Goal: Information Seeking & Learning: Learn about a topic

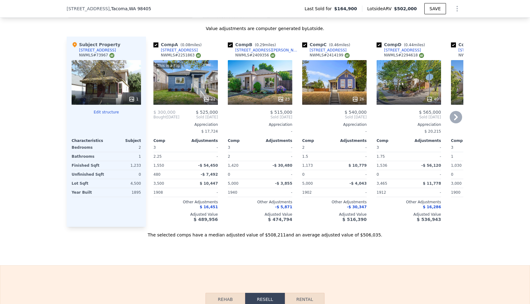
click at [209, 93] on div "This is a Flip 21" at bounding box center [185, 82] width 64 height 45
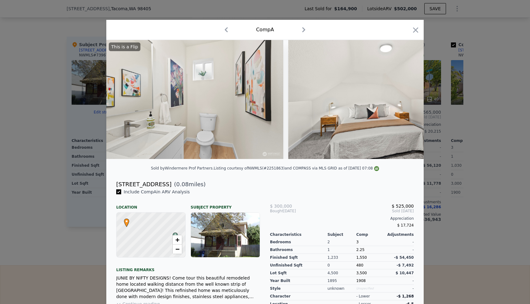
scroll to position [0, 1617]
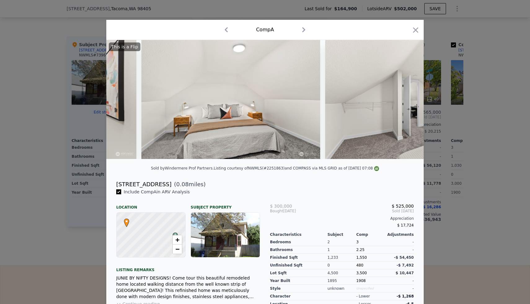
click at [482, 80] on div at bounding box center [265, 152] width 530 height 304
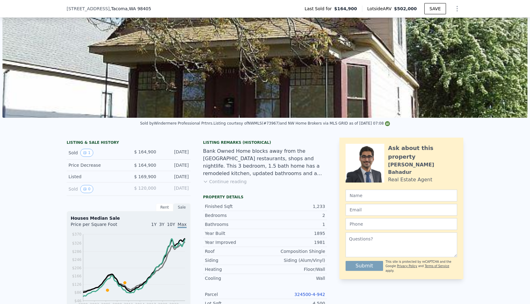
scroll to position [33, 0]
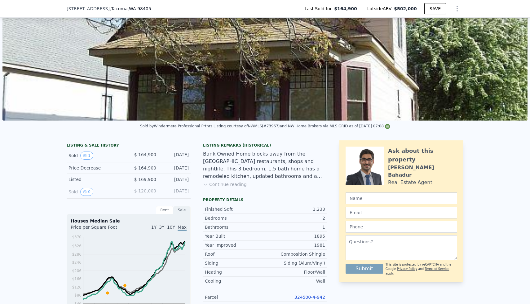
click at [233, 184] on button "Continue reading" at bounding box center [225, 184] width 44 height 6
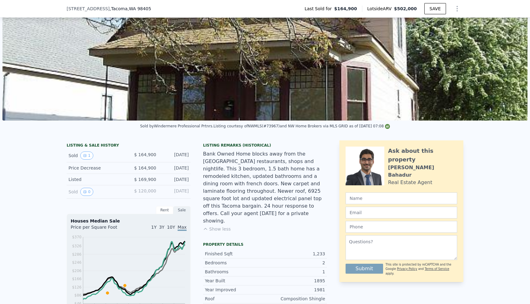
scroll to position [0, 0]
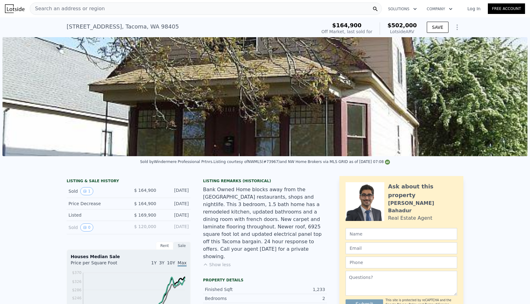
click at [213, 7] on div "Search an address or region" at bounding box center [206, 8] width 352 height 12
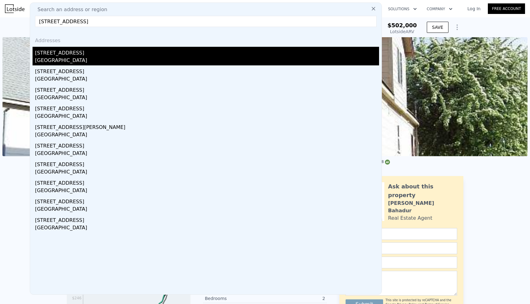
type input "[STREET_ADDRESS]"
click at [64, 53] on div "[STREET_ADDRESS]" at bounding box center [207, 52] width 344 height 10
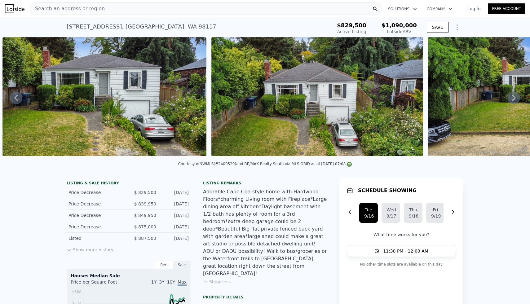
click at [194, 10] on div "Search an address or region" at bounding box center [206, 8] width 352 height 12
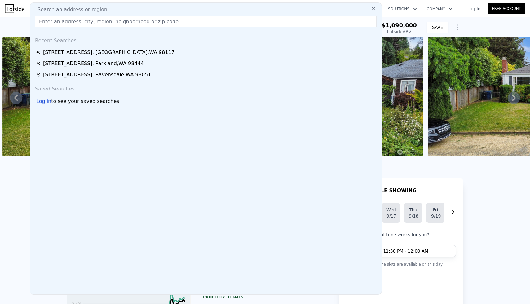
type input "[STREET_ADDRESS]"
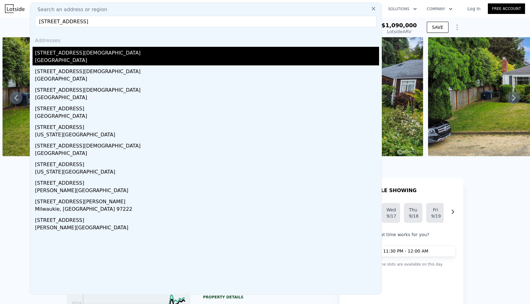
click at [69, 55] on div "[STREET_ADDRESS][DEMOGRAPHIC_DATA]" at bounding box center [207, 52] width 344 height 10
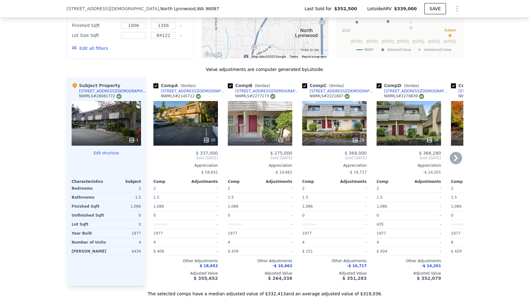
type input "4"
type input "1"
type input "2.75"
type input "1420"
type input "2440"
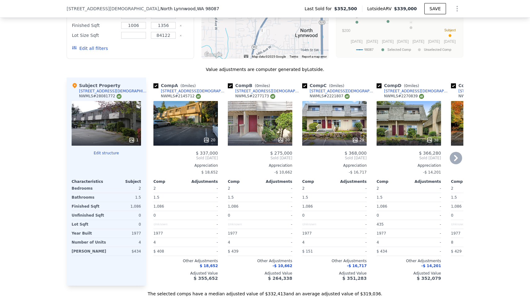
type input "4960"
type input "8089"
type input "$ 1,090,000"
type input "7"
type input "$ 111,638"
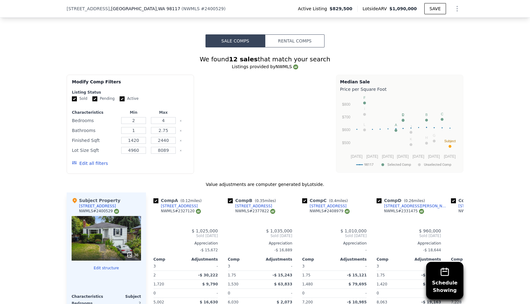
scroll to position [725, 0]
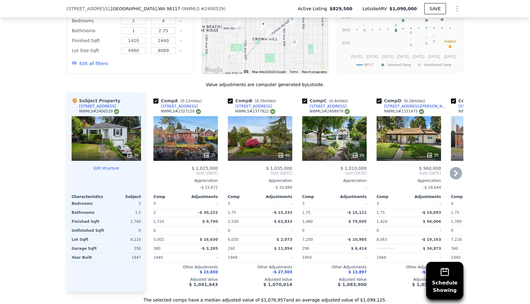
type input "3"
type input "1.5"
type input "2.5"
type input "1006"
type input "1356"
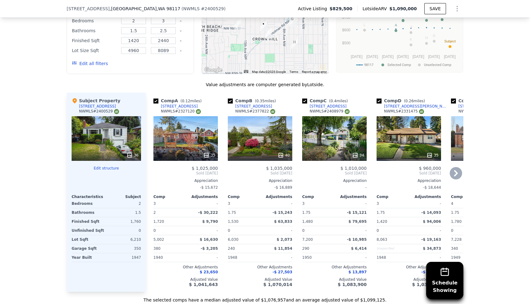
type input "84122"
type input "$ 339,000"
type input "4"
type input "$ 116,800"
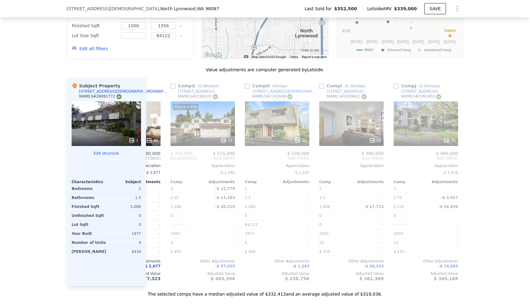
scroll to position [0, 437]
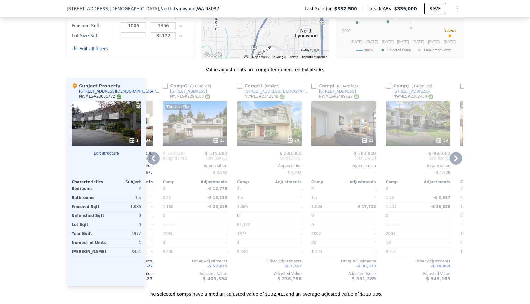
click at [365, 137] on icon at bounding box center [365, 140] width 6 height 6
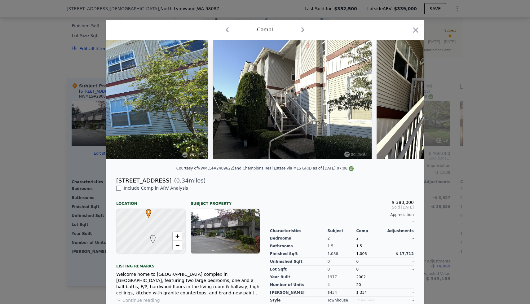
scroll to position [0, 546]
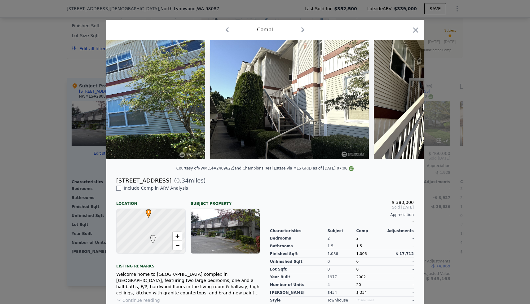
click at [464, 104] on div at bounding box center [265, 152] width 530 height 304
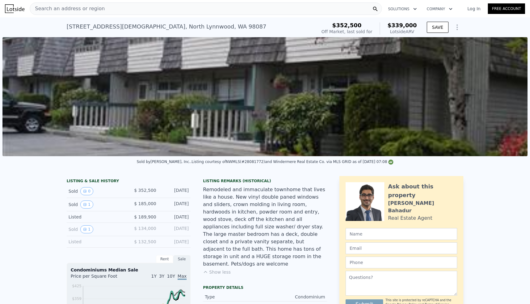
click at [184, 10] on div "Search an address or region" at bounding box center [206, 8] width 352 height 12
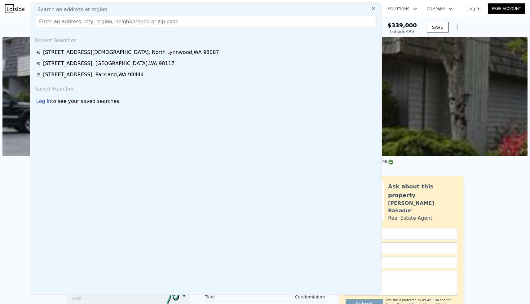
type input "[STREET_ADDRESS][PERSON_NAME]"
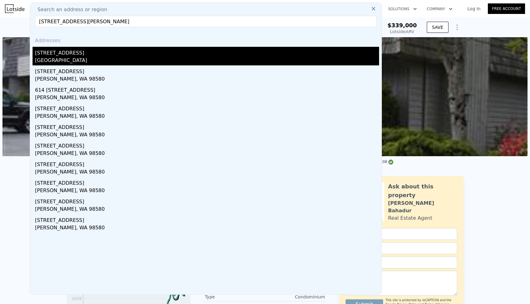
click at [59, 55] on div "[STREET_ADDRESS]" at bounding box center [207, 52] width 344 height 10
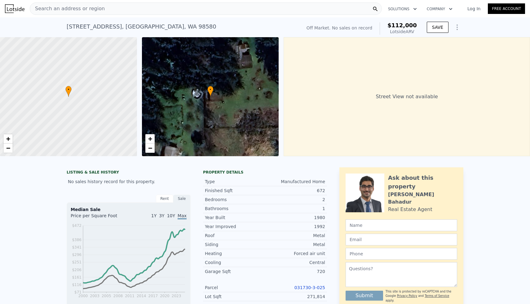
click at [140, 6] on div "Search an address or region" at bounding box center [206, 8] width 352 height 12
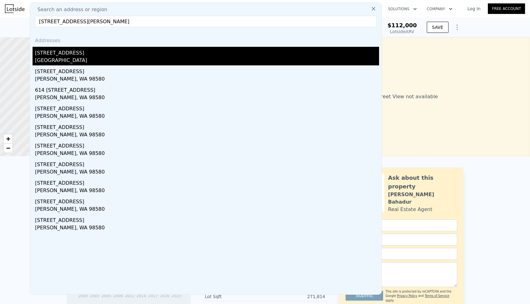
type input "[STREET_ADDRESS][PERSON_NAME]"
click at [58, 57] on div "[GEOGRAPHIC_DATA]" at bounding box center [207, 61] width 344 height 9
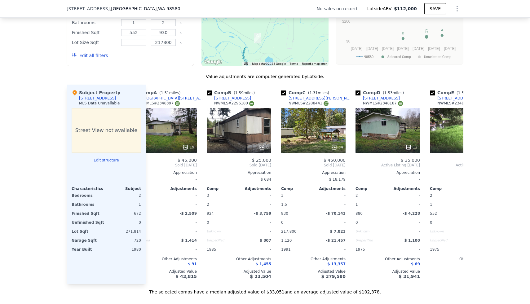
scroll to position [0, 21]
drag, startPoint x: 324, startPoint y: 96, endPoint x: 319, endPoint y: 99, distance: 6.1
click at [319, 99] on div "Comp C ( 1.31 miles) [STREET_ADDRESS][PERSON_NAME] # 2288441" at bounding box center [314, 99] width 64 height 19
copy div "[STREET_ADDRESS][PERSON_NAME]"
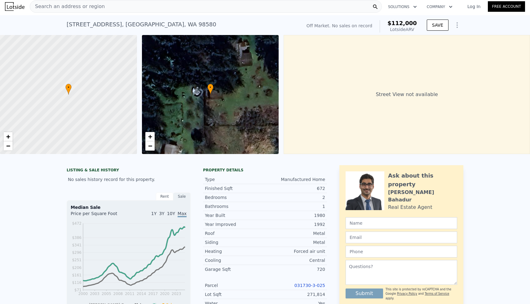
scroll to position [0, 0]
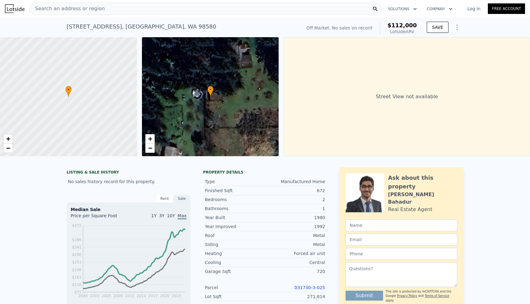
click at [131, 7] on div "Search an address or region" at bounding box center [206, 8] width 352 height 12
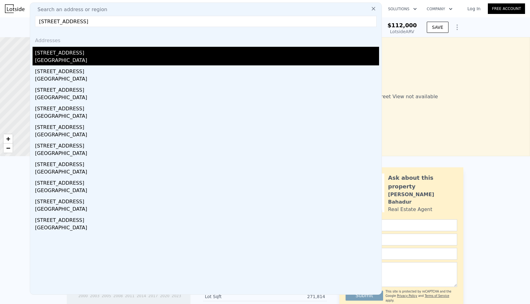
type input "[STREET_ADDRESS]"
click at [75, 55] on div "[STREET_ADDRESS]" at bounding box center [207, 52] width 344 height 10
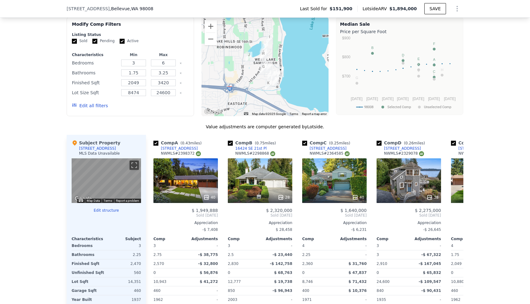
scroll to position [521, 0]
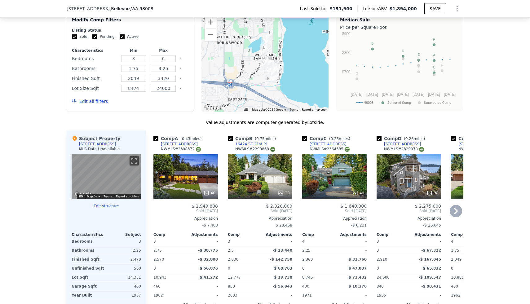
click at [208, 193] on icon at bounding box center [206, 193] width 6 height 6
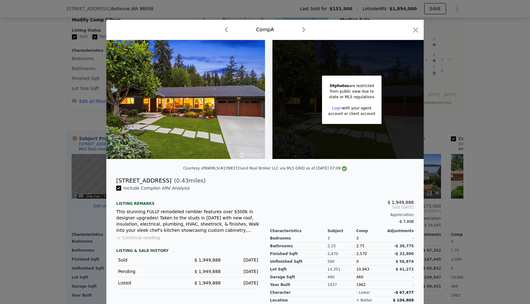
click at [468, 99] on div at bounding box center [265, 152] width 530 height 304
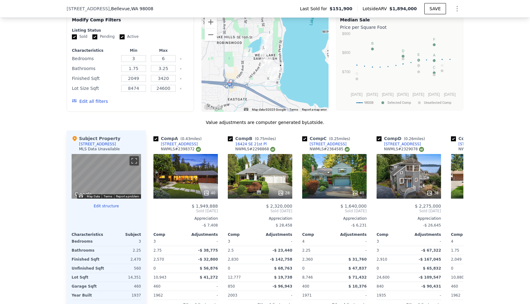
click at [453, 11] on button "Show Options" at bounding box center [457, 8] width 12 height 12
click at [426, 27] on div "Edit Structure" at bounding box center [428, 25] width 69 height 12
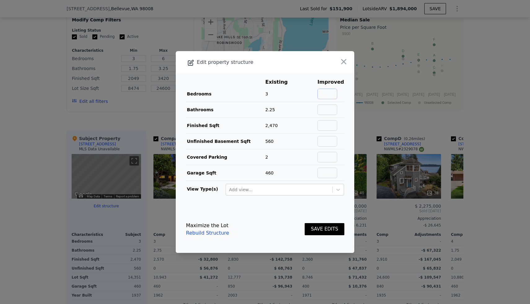
click at [324, 96] on input "text" at bounding box center [327, 94] width 20 height 11
type input "4"
click at [333, 112] on input "text" at bounding box center [327, 109] width 20 height 11
click at [347, 122] on main "Existing Improved Bedrooms 3 33% 4 Bathrooms 2.25 Finished Sqft 2,470 Unfinishe…" at bounding box center [265, 139] width 179 height 133
click at [329, 127] on input "text" at bounding box center [327, 125] width 20 height 11
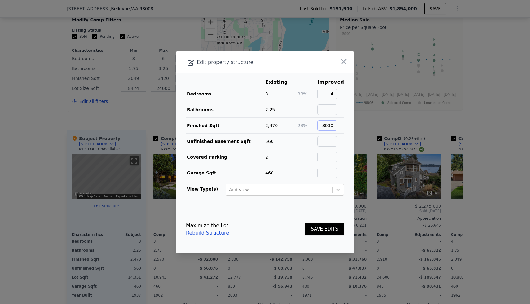
type input "3030"
click at [321, 227] on button "SAVE EDITS" at bounding box center [325, 229] width 40 height 12
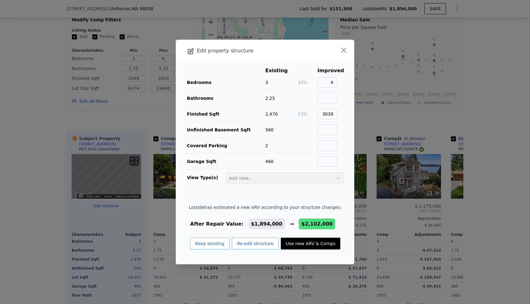
click at [312, 245] on button "Use new ARV & Comps" at bounding box center [311, 244] width 60 height 12
type input "2.25"
type input "3.5"
type input "2360"
type input "3870"
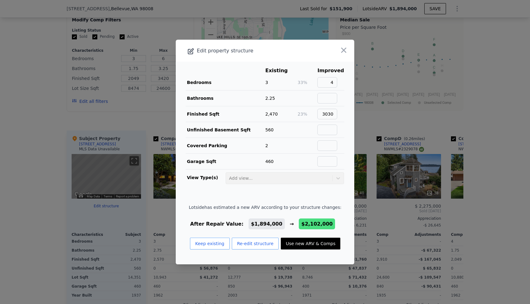
checkbox input "false"
checkbox input "true"
type input "$ 2,102,000"
type input "$ 1,741,588"
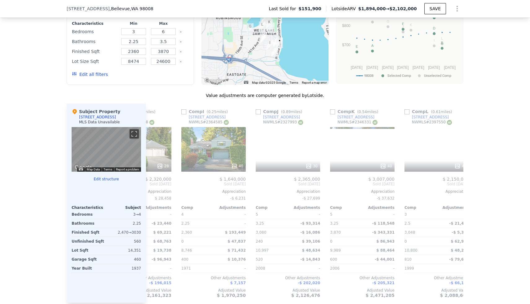
scroll to position [0, 590]
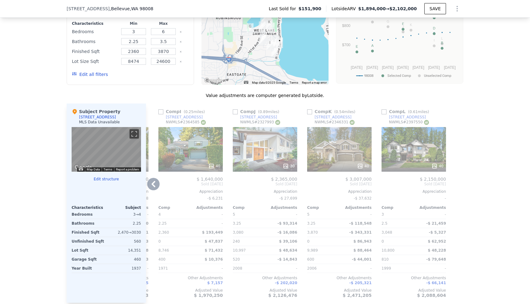
click at [438, 168] on div "40" at bounding box center [438, 166] width 12 height 6
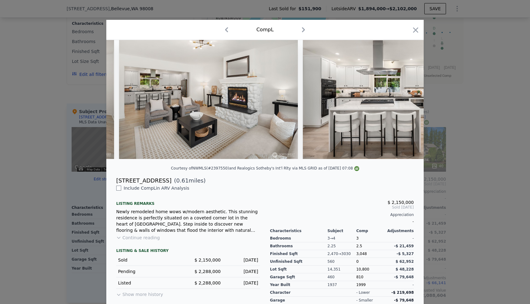
scroll to position [0, 861]
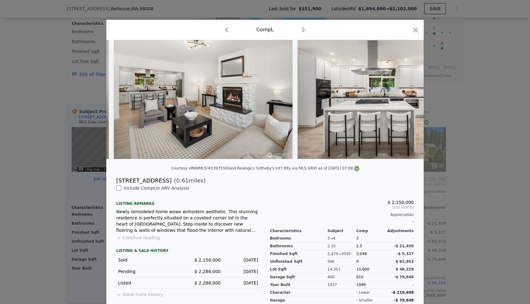
click at [463, 109] on div at bounding box center [265, 152] width 530 height 304
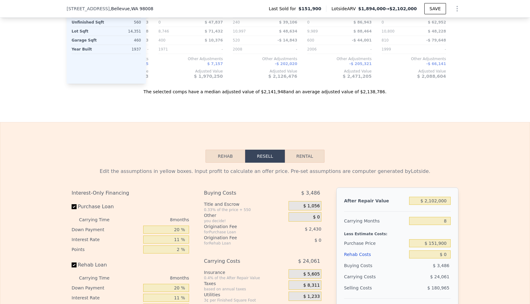
scroll to position [770, 0]
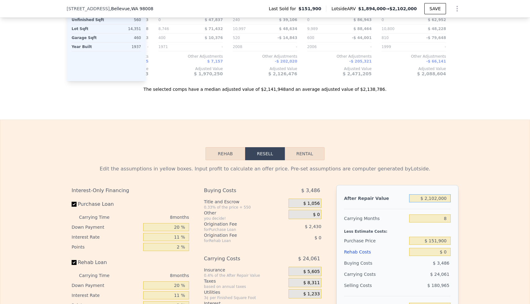
click at [434, 197] on input "$ 2,102,000" at bounding box center [430, 198] width 42 height 8
type input "$ 2"
type input "-$ 174,390"
type input "$ 21"
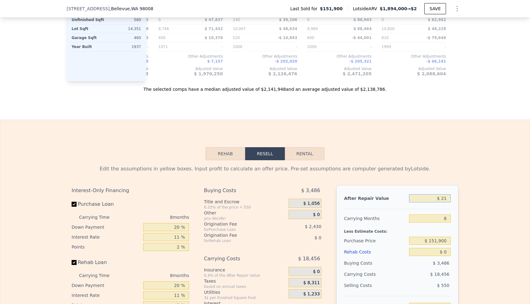
type input "-$ 174,374"
type input "$ 2,150"
type input "-$ 172,433"
type input "$ 21,500"
type input "-$ 154,796"
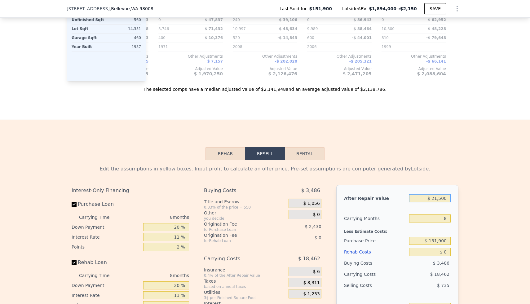
type input "$ 215,000"
type input "$ 21,581"
type input "$ 2,150,000"
type input "$ 1,785,340"
type input "$ 2,150,000"
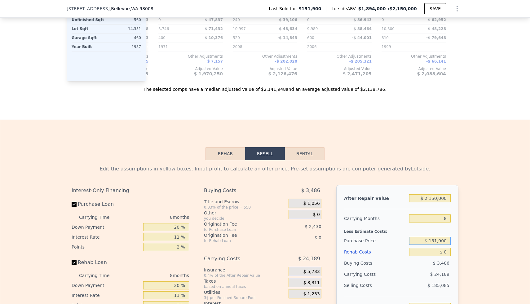
click at [440, 242] on input "$ 151,900" at bounding box center [430, 241] width 42 height 8
type input "$ 1,500,000"
click at [462, 239] on div "Edit the assumptions in yellow boxes. Input profit to calculate an offer price.…" at bounding box center [265, 275] width 397 height 231
type input "$ 332,093"
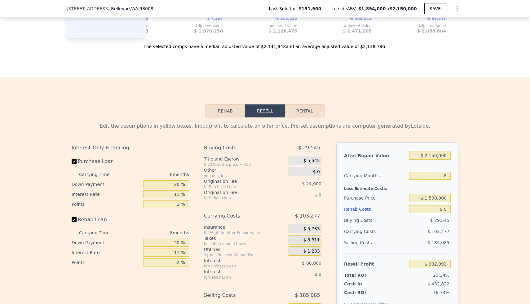
scroll to position [813, 0]
click at [445, 210] on input "$ 0" at bounding box center [430, 209] width 42 height 8
type input "$ 20"
type input "$ 332,073"
type input "$ 220"
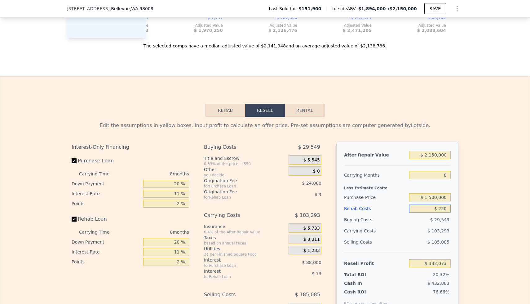
type input "$ 331,853"
type input "$ 2,250"
type input "$ 329,671"
type input "$ 22,500"
type input "$ 307,913"
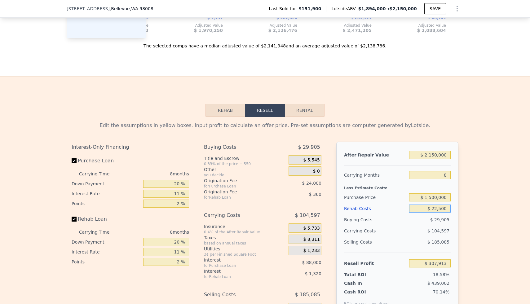
type input "$ 225,000"
type input "$ 90,293"
type input "$ 225,000"
click at [442, 197] on input "$ 1,500,000" at bounding box center [430, 197] width 42 height 8
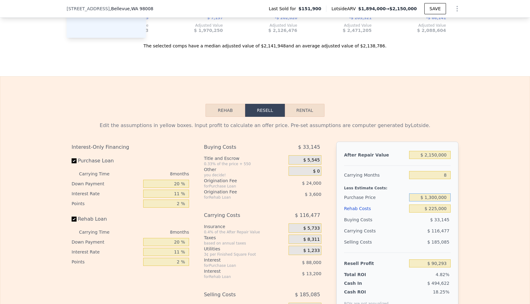
type input "$ 1,300,000"
click at [473, 192] on div "Edit the assumptions in yellow boxes. Input profit to calculate an offer price.…" at bounding box center [265, 232] width 530 height 231
type input "$ 305,895"
click at [439, 199] on input "$ 1,300,000" at bounding box center [430, 197] width 42 height 8
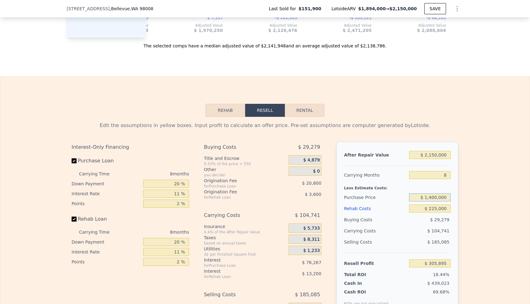
type input "$ 1,400,000"
click at [468, 197] on div "Edit the assumptions in yellow boxes. Input profit to calculate an offer price.…" at bounding box center [265, 232] width 530 height 231
type input "$ 198,090"
click at [438, 198] on input "$ 1,400,000" at bounding box center [430, 197] width 42 height 8
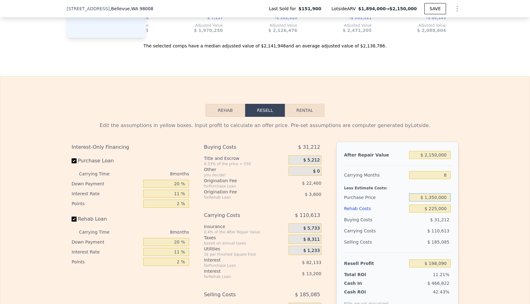
type input "$ 1,350,000"
click at [464, 197] on div "Edit the assumptions in yellow boxes. Input profit to calculate an offer price.…" at bounding box center [265, 232] width 530 height 231
type input "$ 251,992"
click at [440, 198] on input "$ 1,350,000" at bounding box center [430, 197] width 42 height 8
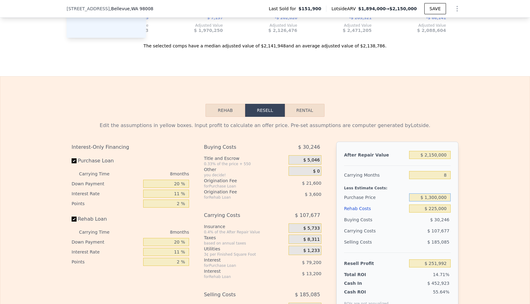
type input "$ 1,300,000"
click at [483, 189] on div "Edit the assumptions in yellow boxes. Input profit to calculate an offer price.…" at bounding box center [265, 232] width 530 height 231
type input "$ 305,895"
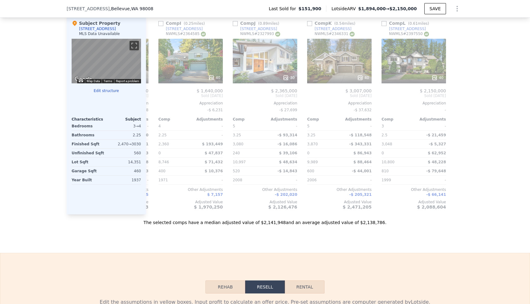
scroll to position [636, 0]
type input "1.75"
type input "3.25"
type input "2049"
type input "3420"
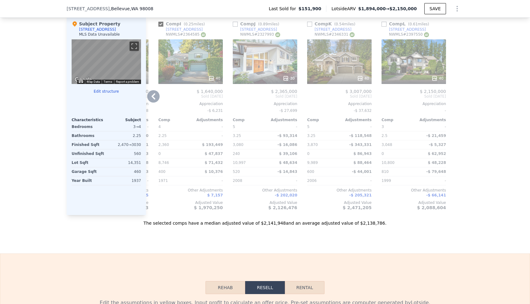
checkbox input "false"
type input "$ 1,894,000"
type input "$ 0"
type input "$ 1,551,995"
checkbox input "true"
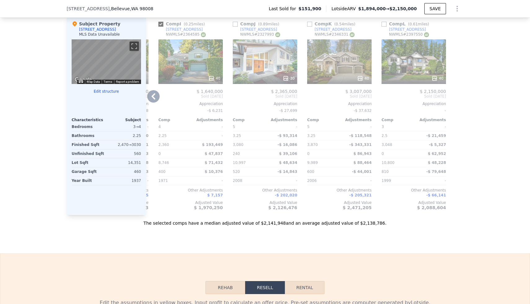
checkbox input "true"
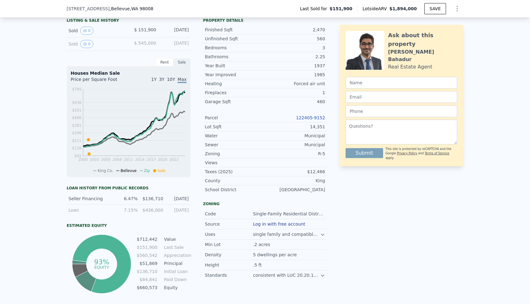
scroll to position [112, 0]
